Goal: Information Seeking & Learning: Learn about a topic

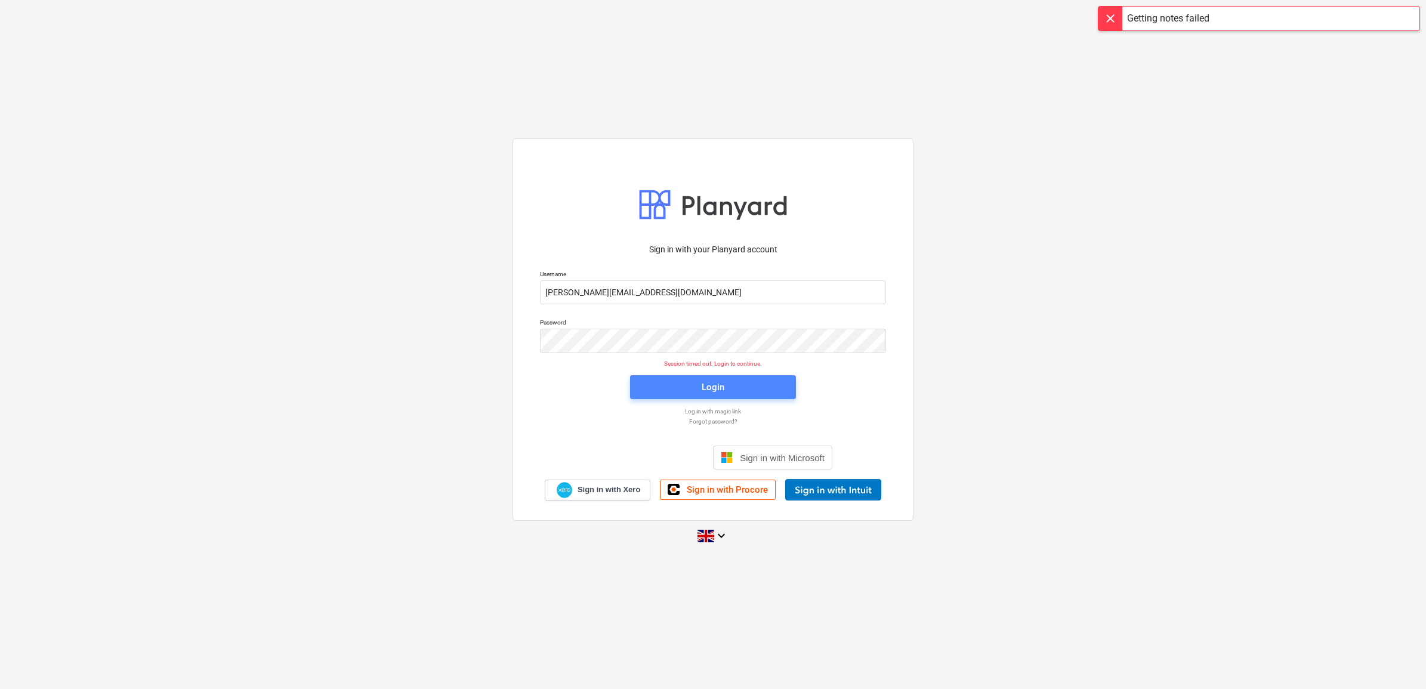
click at [734, 376] on button "Login" at bounding box center [713, 387] width 166 height 24
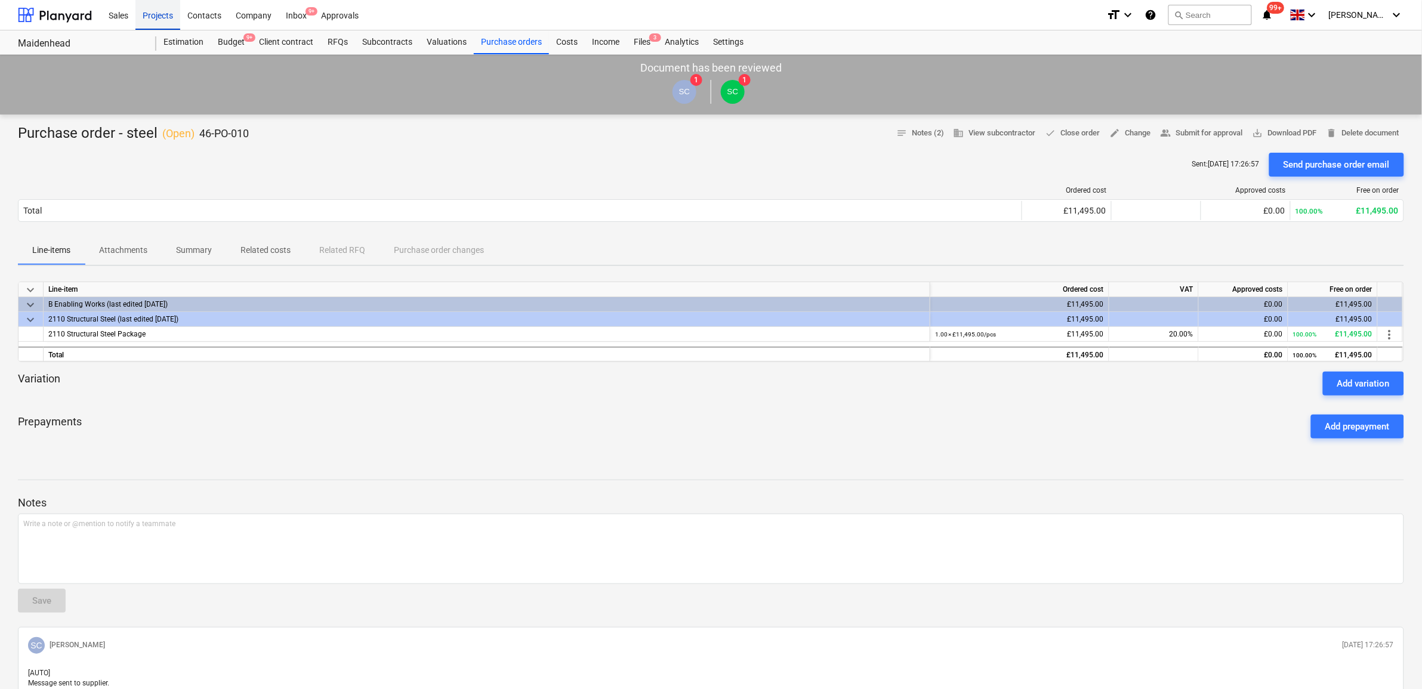
click at [143, 11] on div "Projects" at bounding box center [157, 14] width 45 height 30
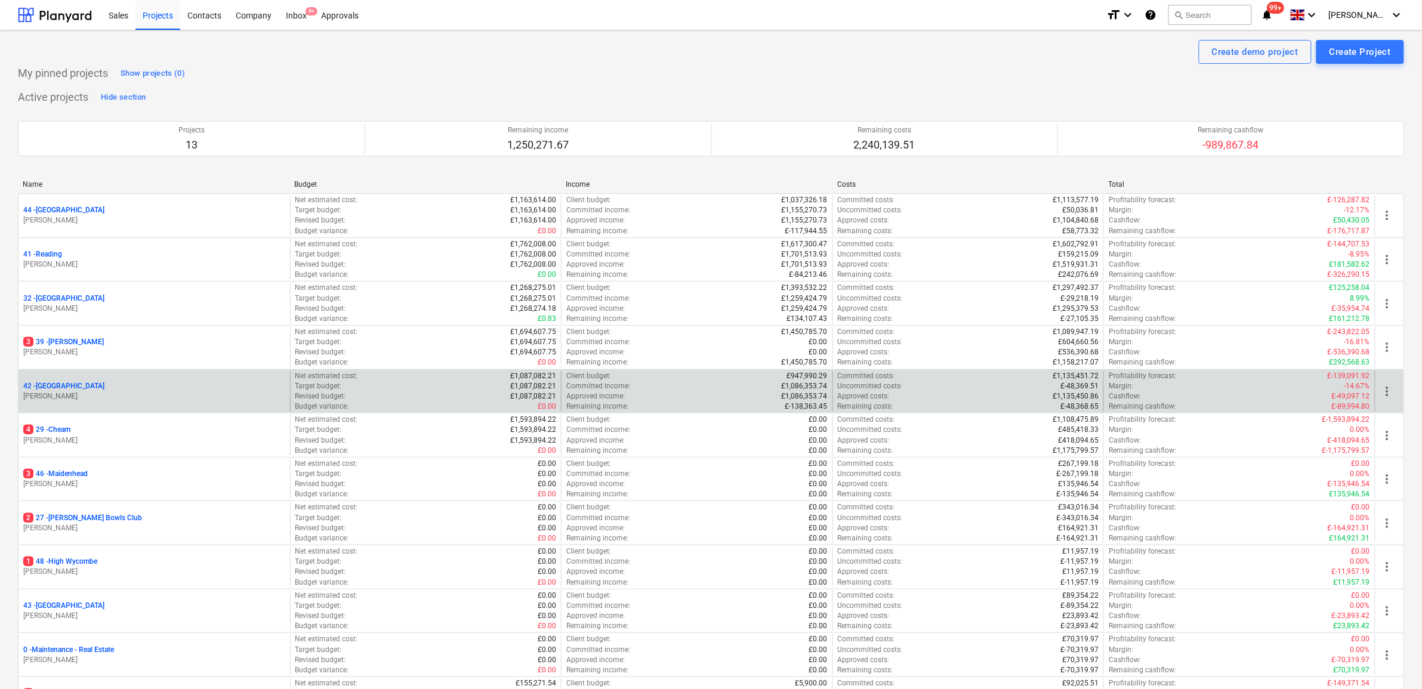
click at [69, 379] on div "42 - Clapham North [PERSON_NAME]" at bounding box center [153, 391] width 271 height 41
click at [73, 382] on p "42 - [GEOGRAPHIC_DATA]" at bounding box center [63, 386] width 81 height 10
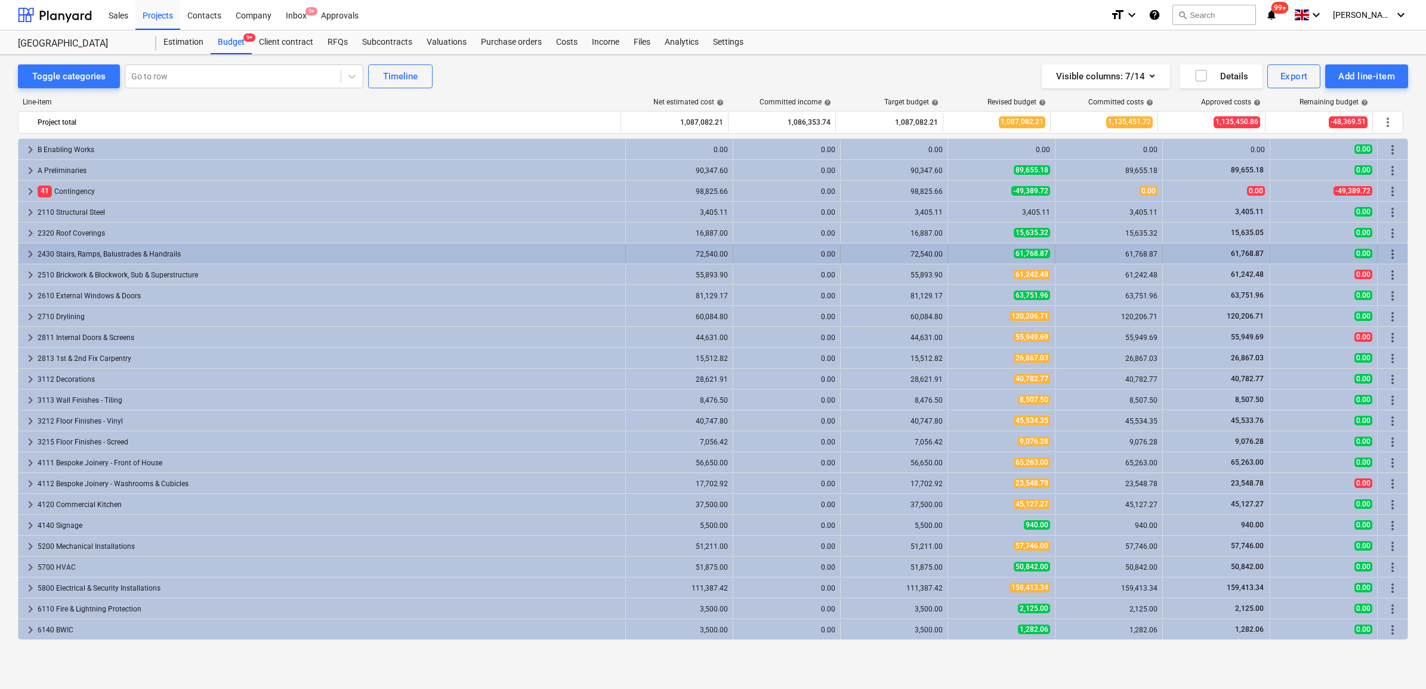
click at [64, 249] on div "2430 Stairs, Ramps, Balustrades & Handrails" at bounding box center [329, 254] width 583 height 19
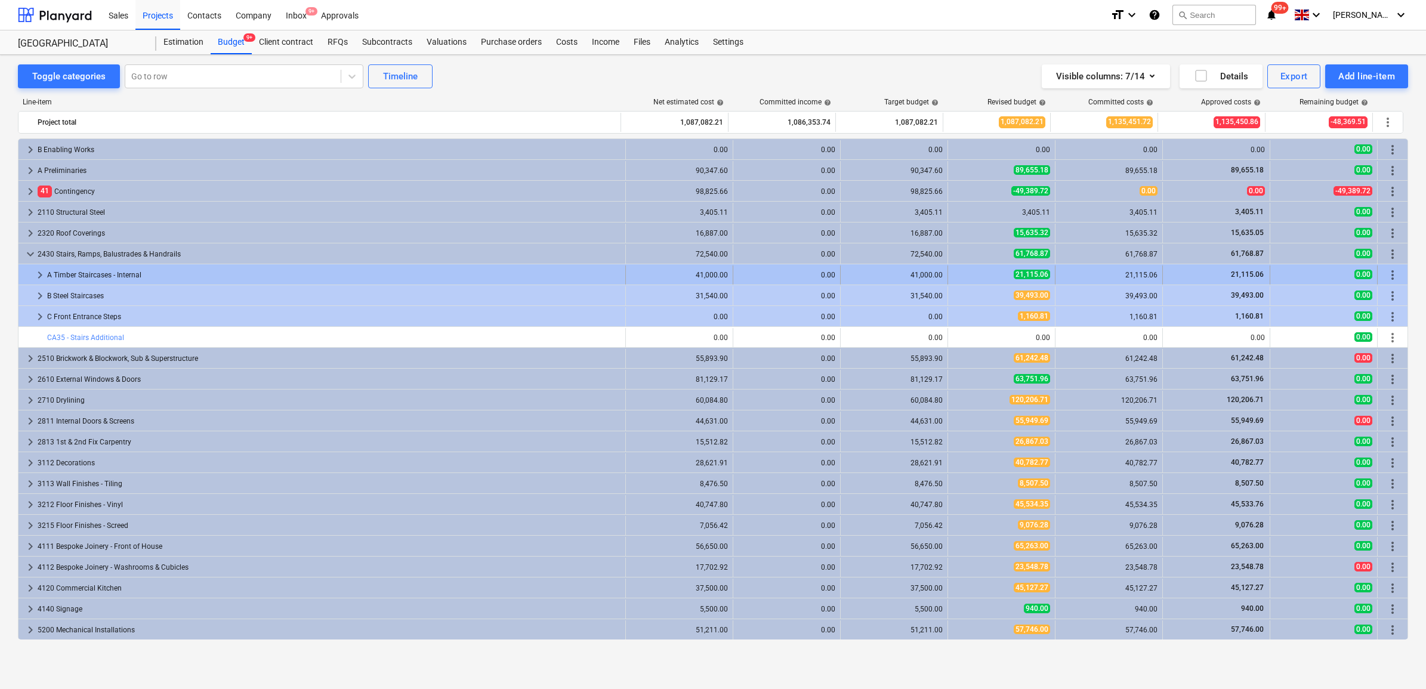
click at [107, 278] on div "A Timber Staircases - Internal" at bounding box center [333, 274] width 573 height 19
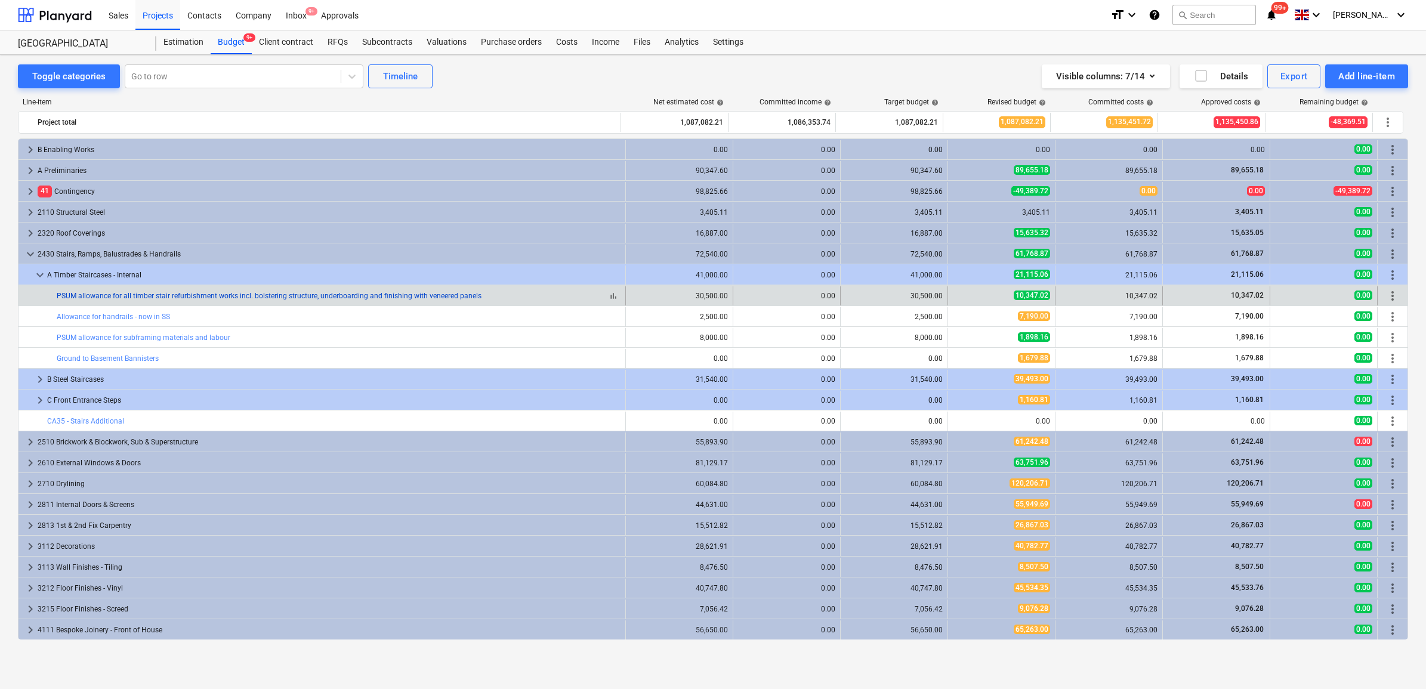
click at [227, 296] on link "PSUM allowance for all timber stair refurbishment works incl. bolstering struct…" at bounding box center [269, 296] width 425 height 8
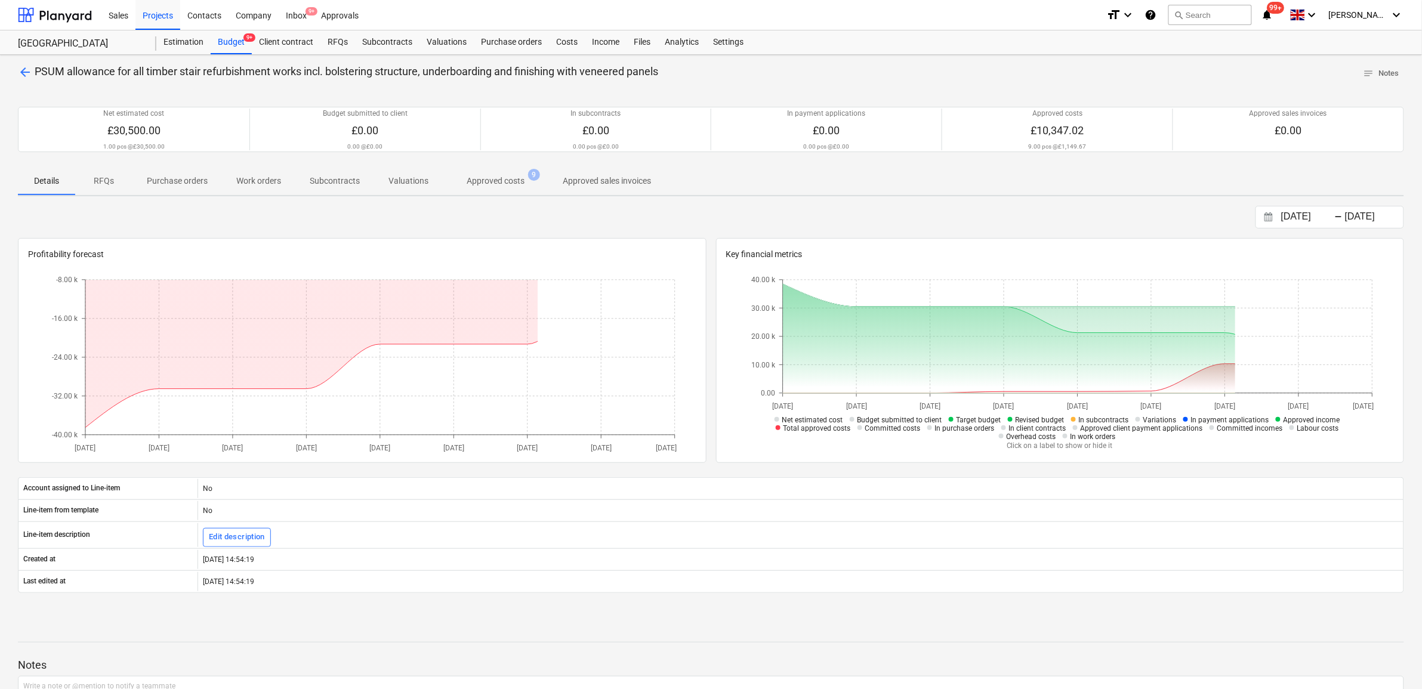
click at [523, 178] on span "Approved costs 9" at bounding box center [495, 181] width 77 height 13
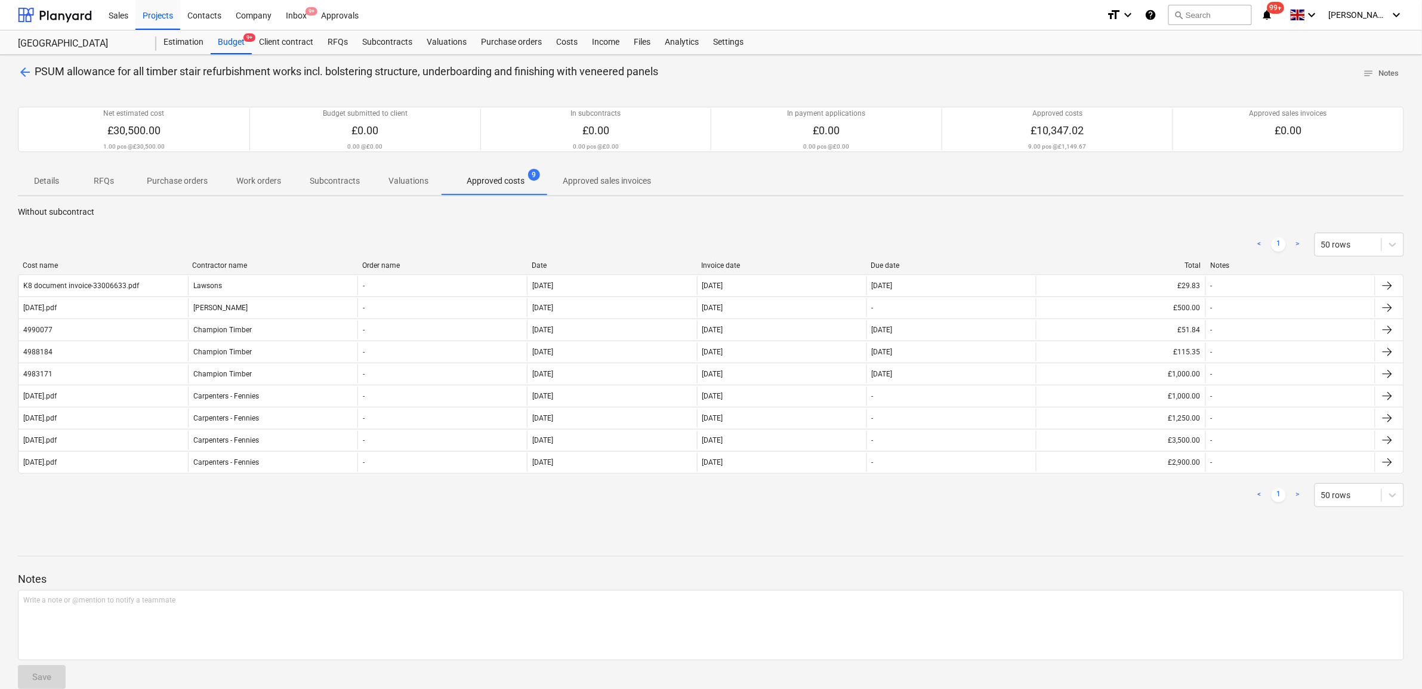
click at [20, 69] on span "arrow_back" at bounding box center [25, 72] width 14 height 14
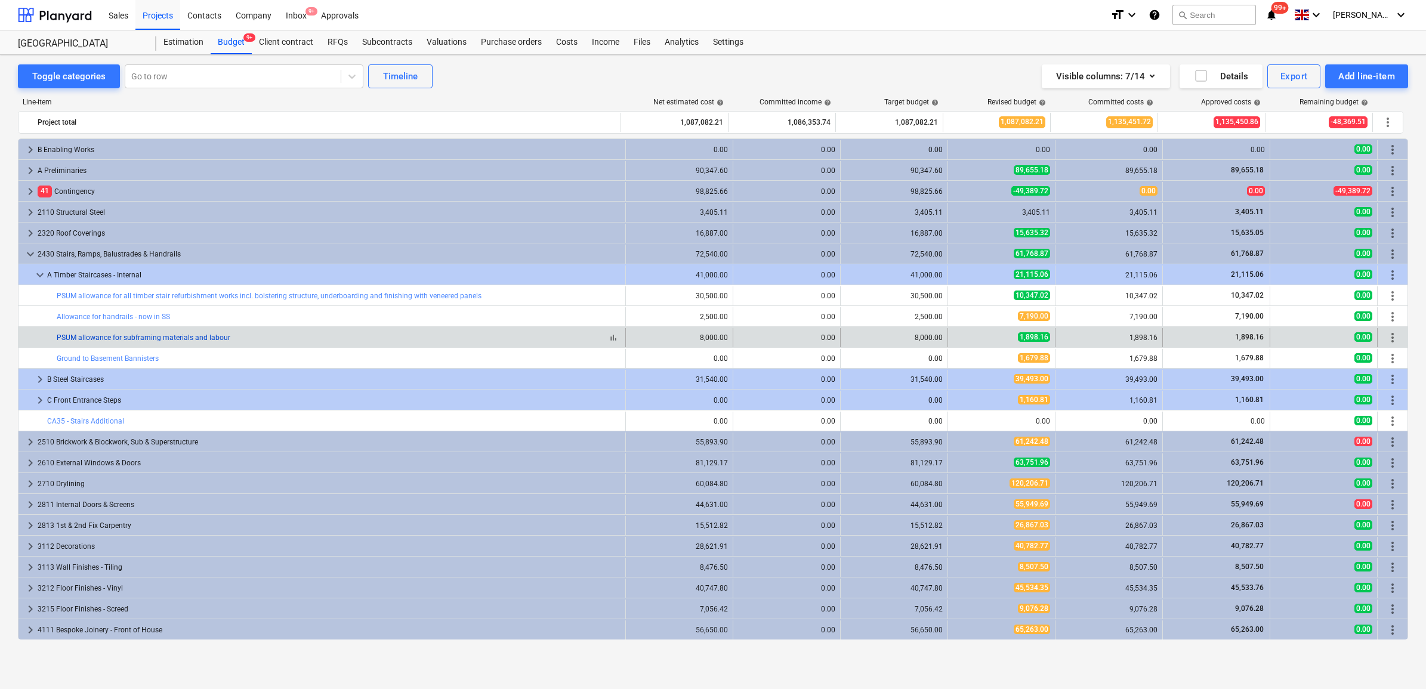
click at [173, 341] on link "PSUM allowance for subframing materials and labour" at bounding box center [144, 337] width 174 height 8
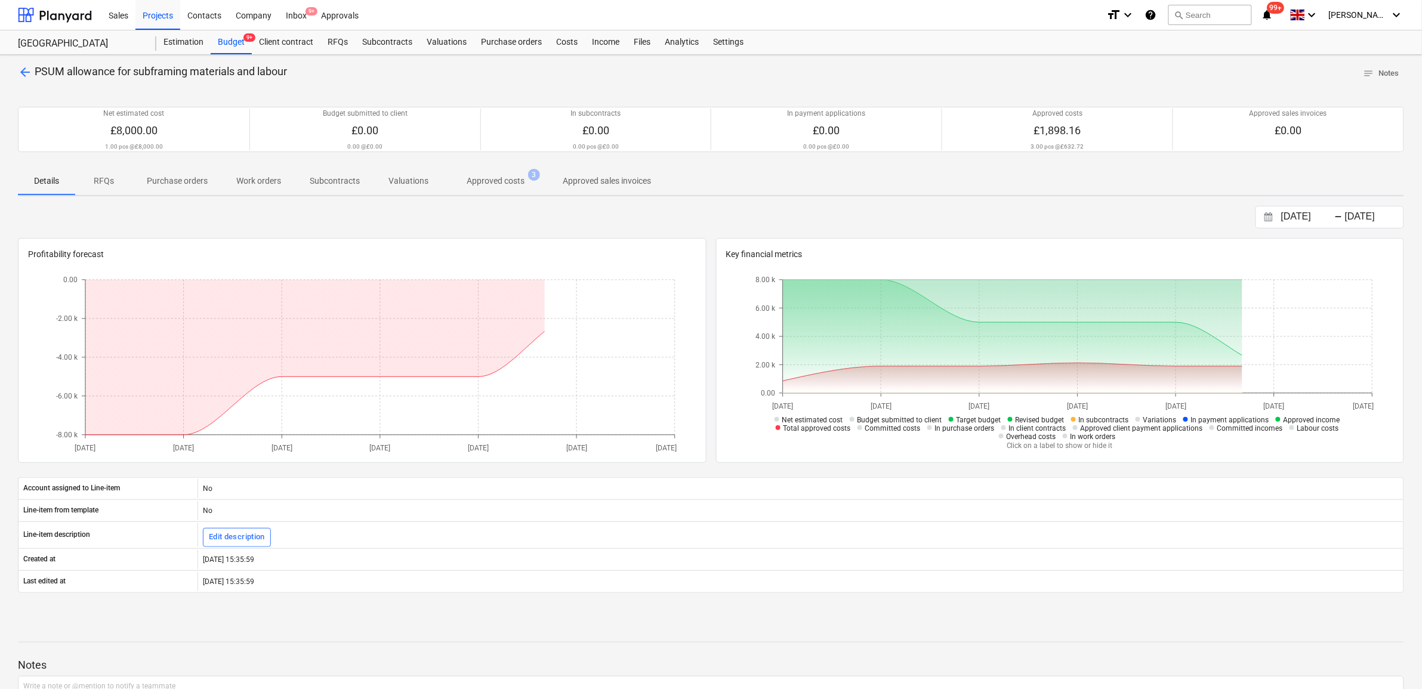
click at [501, 181] on p "Approved costs" at bounding box center [495, 181] width 58 height 13
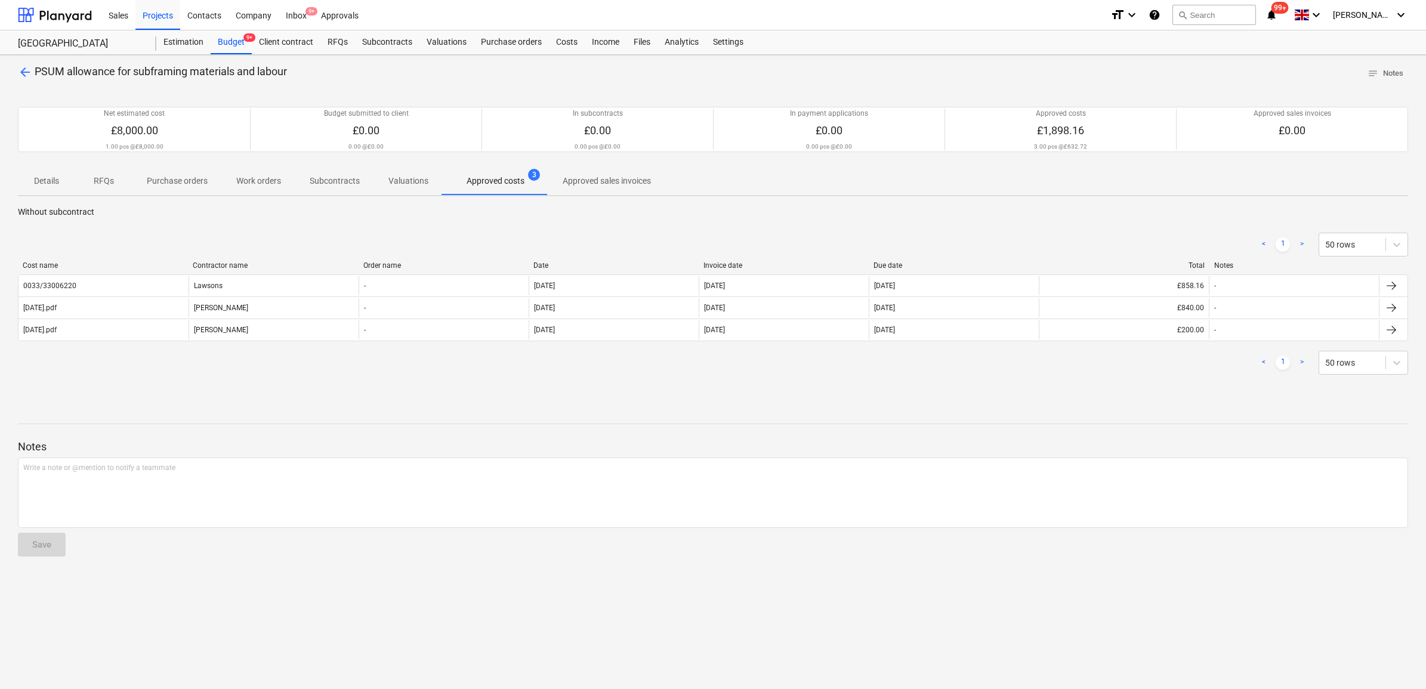
click at [22, 70] on span "arrow_back" at bounding box center [25, 72] width 14 height 14
